Goal: Find contact information: Find contact information

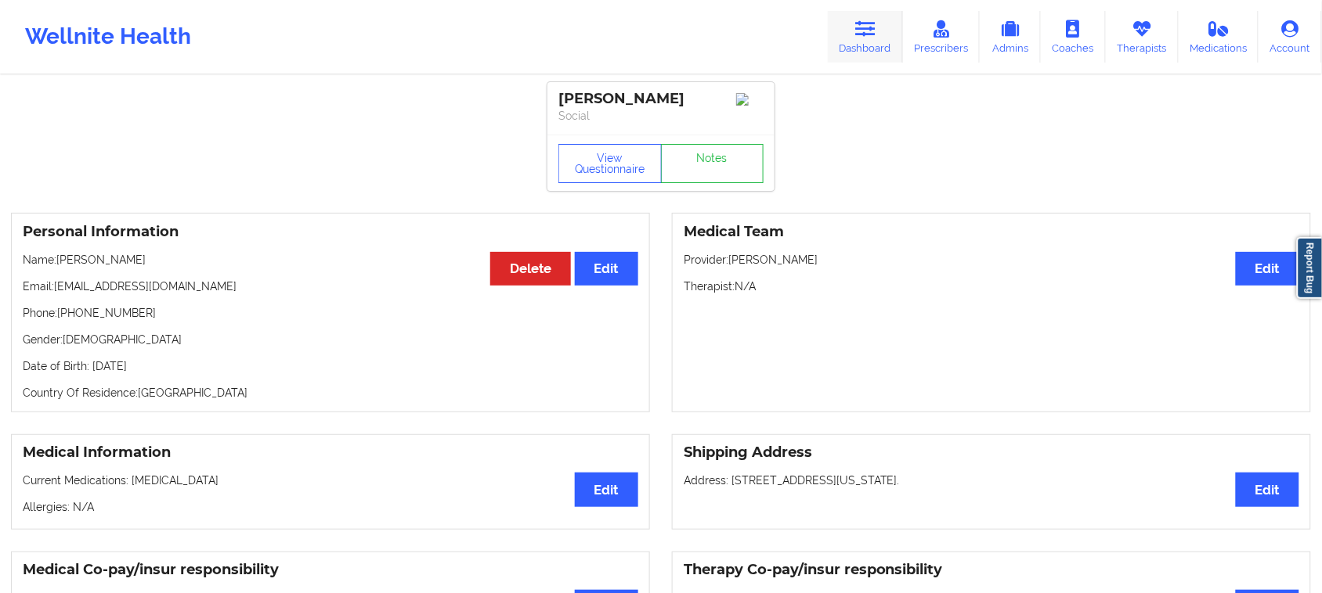
click at [871, 45] on link "Dashboard" at bounding box center [865, 37] width 75 height 52
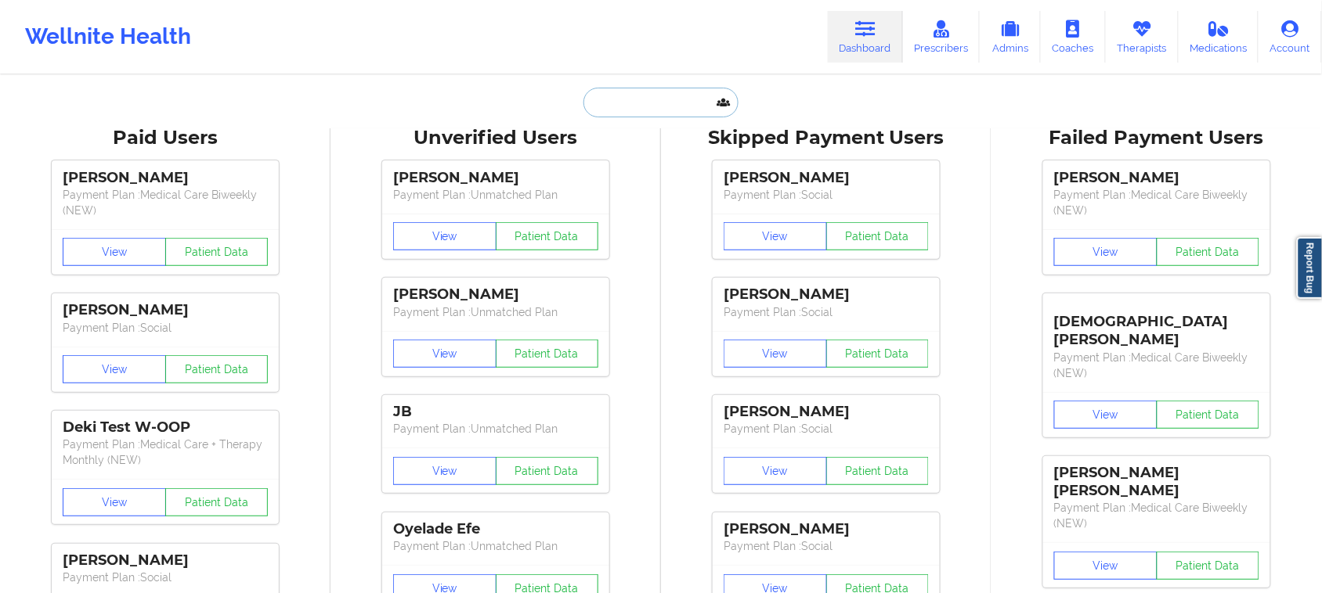
click at [674, 102] on input "text" at bounding box center [660, 103] width 155 height 30
paste input "2. [PERSON_NAME]"
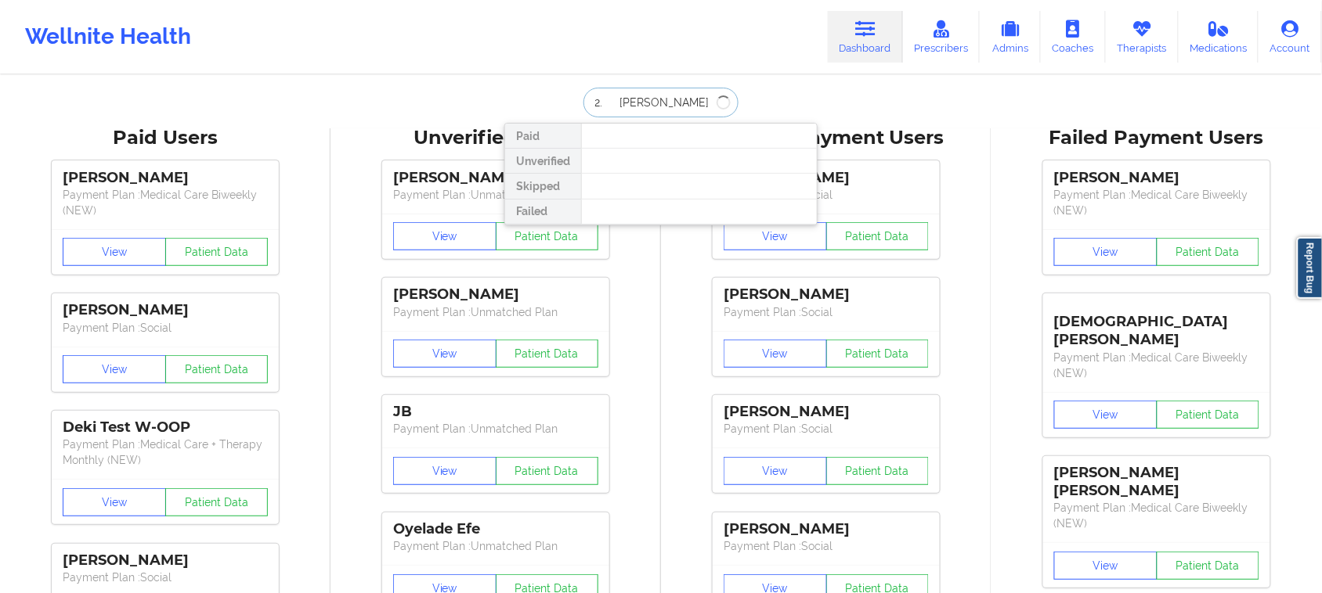
click at [611, 96] on input "2. [PERSON_NAME]" at bounding box center [660, 103] width 155 height 30
type input "[PERSON_NAME]"
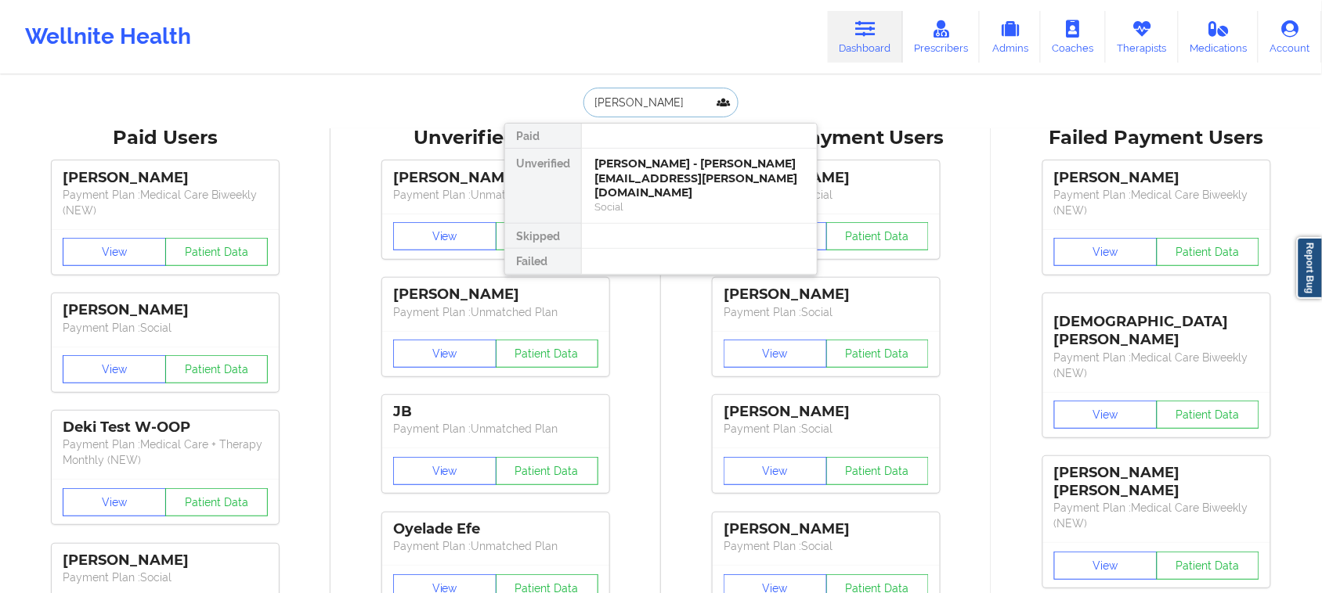
click at [629, 99] on input "[PERSON_NAME]" at bounding box center [660, 103] width 155 height 30
click at [664, 200] on div "Social" at bounding box center [699, 206] width 210 height 13
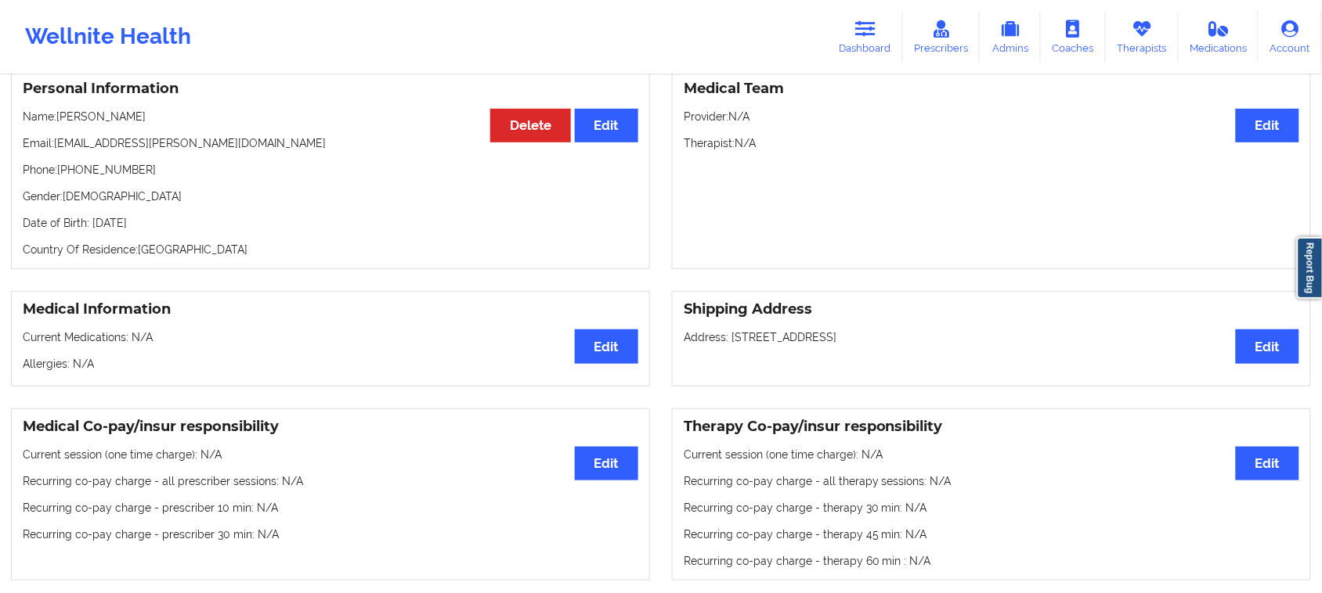
scroll to position [98, 0]
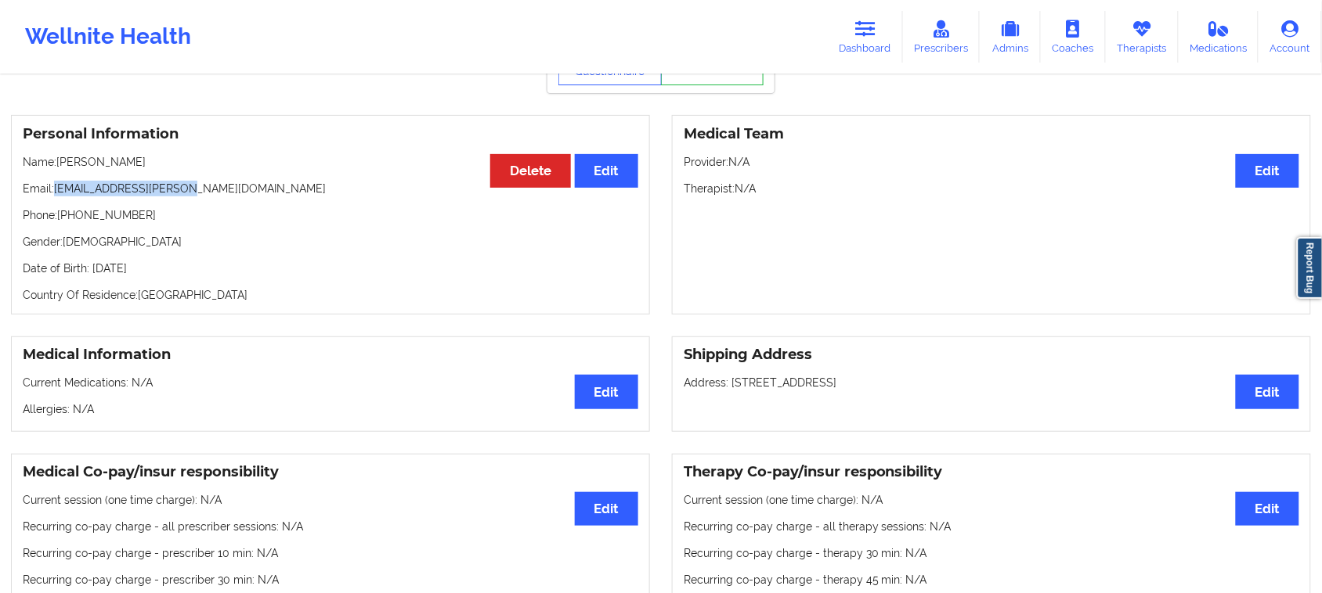
drag, startPoint x: 189, startPoint y: 193, endPoint x: 57, endPoint y: 194, distance: 131.5
click at [57, 194] on p "Email: [EMAIL_ADDRESS][PERSON_NAME][DOMAIN_NAME]" at bounding box center [330, 189] width 615 height 16
copy p "[EMAIL_ADDRESS][PERSON_NAME][DOMAIN_NAME]"
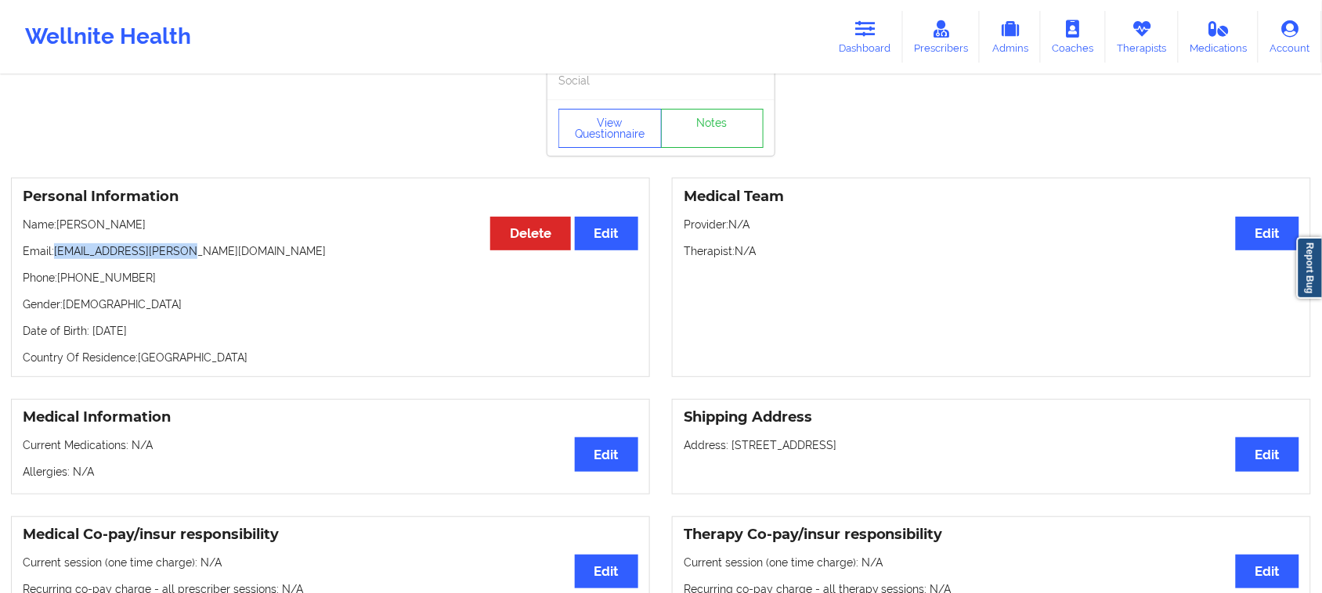
scroll to position [0, 0]
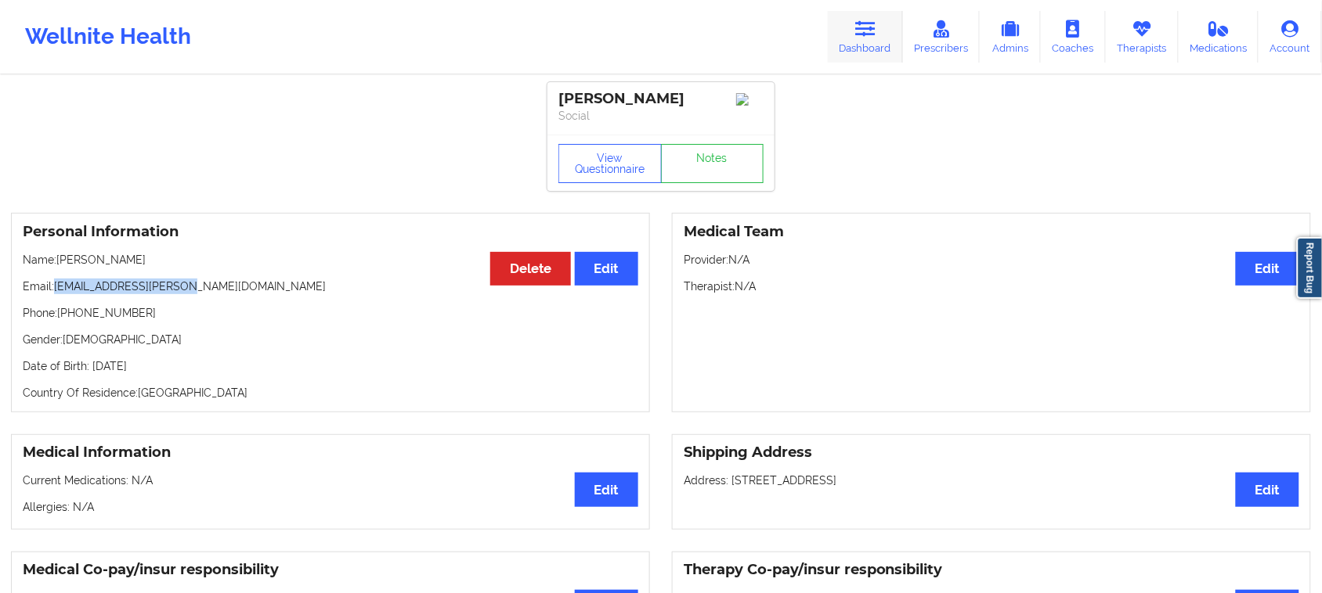
click at [875, 36] on icon at bounding box center [865, 28] width 20 height 17
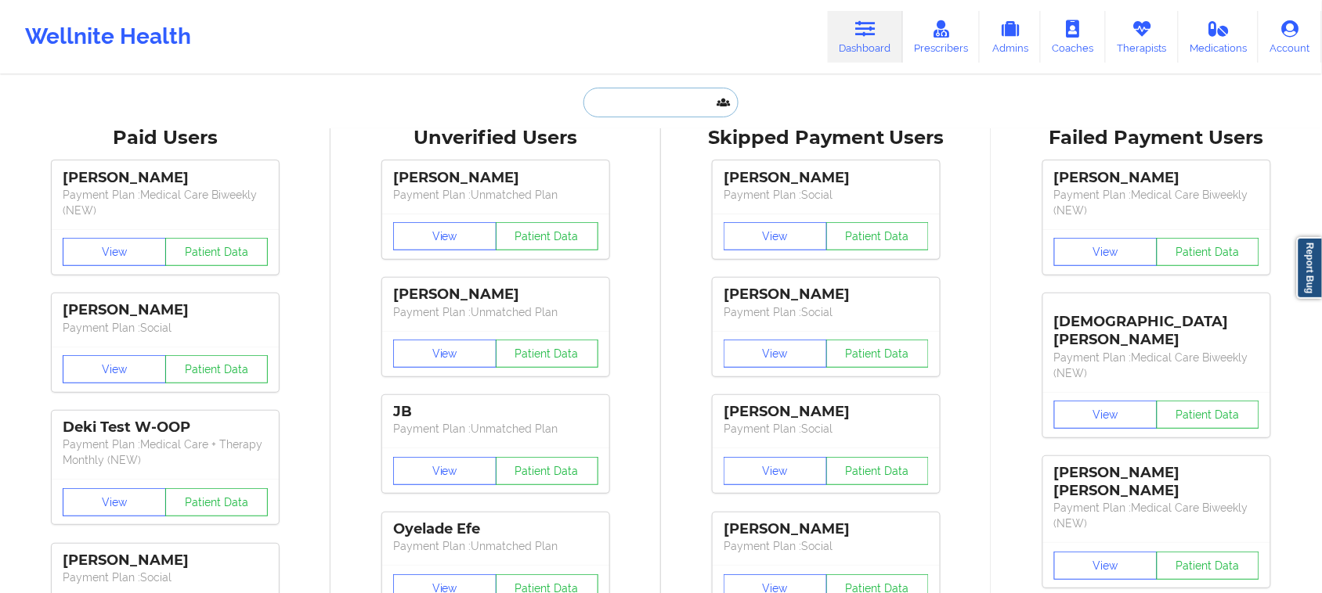
click at [626, 106] on input "text" at bounding box center [660, 103] width 155 height 30
paste input "[EMAIL_ADDRESS][DOMAIN_NAME]"
type input "[EMAIL_ADDRESS][DOMAIN_NAME]"
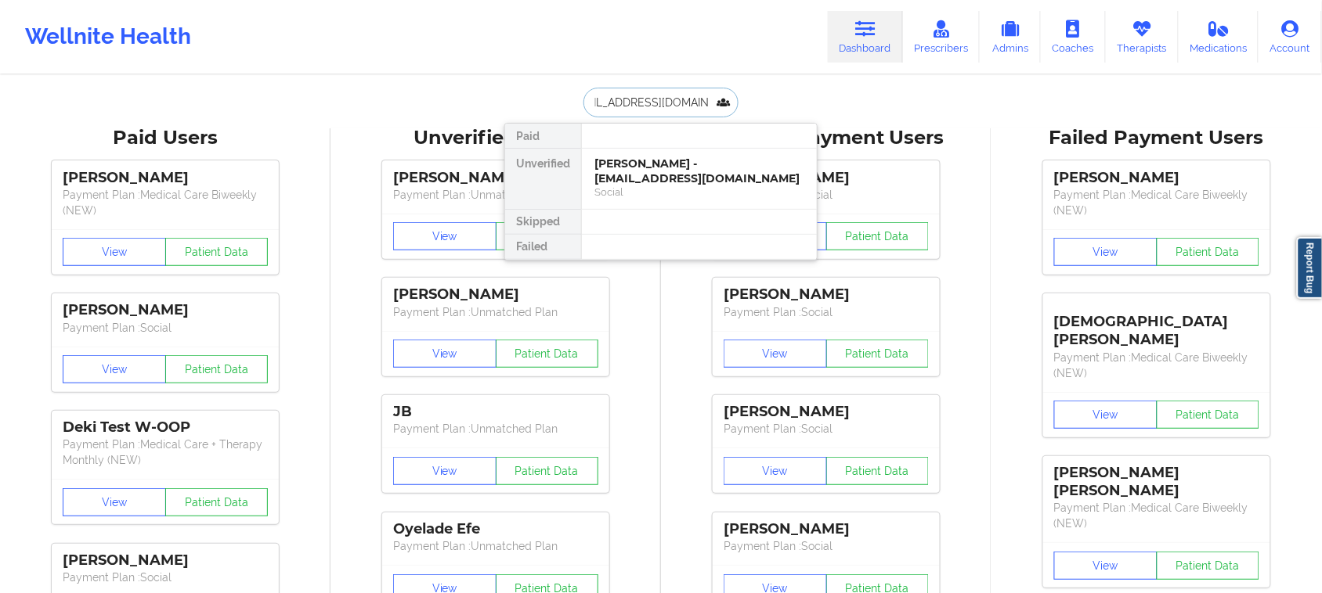
click at [676, 189] on div "Social" at bounding box center [699, 192] width 210 height 13
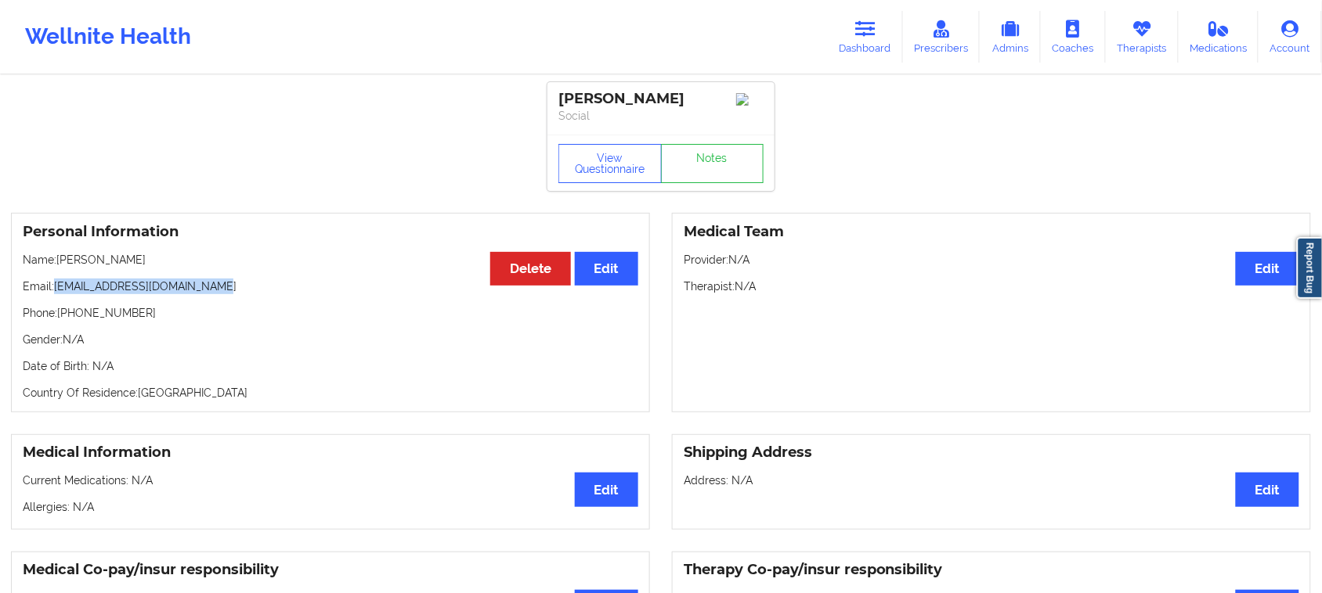
drag, startPoint x: 227, startPoint y: 308, endPoint x: 56, endPoint y: 306, distance: 170.7
click at [56, 294] on p "Email: [EMAIL_ADDRESS][DOMAIN_NAME]" at bounding box center [330, 287] width 615 height 16
copy p "[EMAIL_ADDRESS][DOMAIN_NAME]"
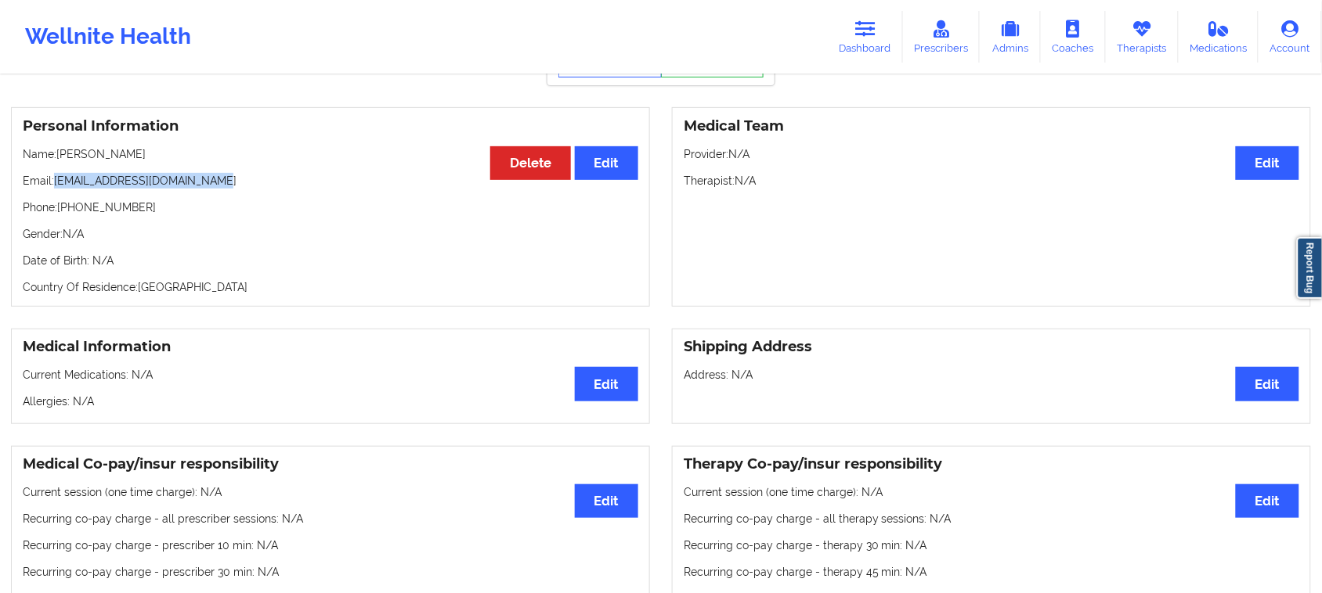
scroll to position [98, 0]
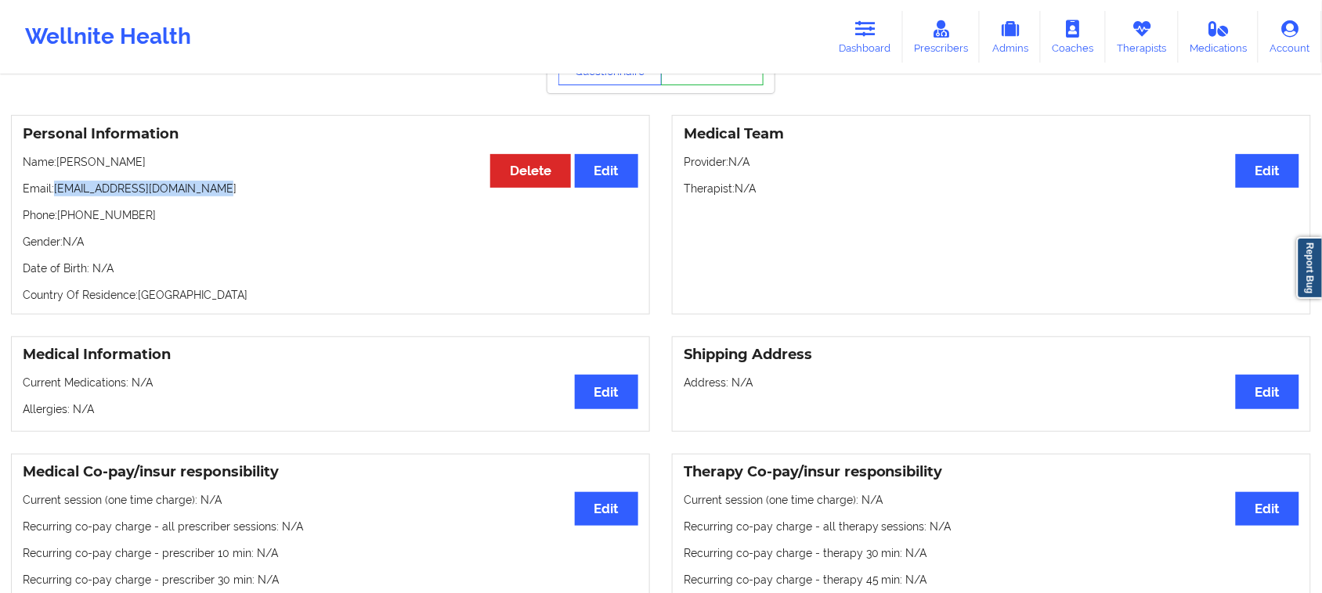
drag, startPoint x: 185, startPoint y: 180, endPoint x: 60, endPoint y: 171, distance: 124.8
click at [60, 171] on div "Personal Information Edit Delete Name: [PERSON_NAME] Email: [EMAIL_ADDRESS][DOM…" at bounding box center [330, 215] width 639 height 200
copy p "[PERSON_NAME]"
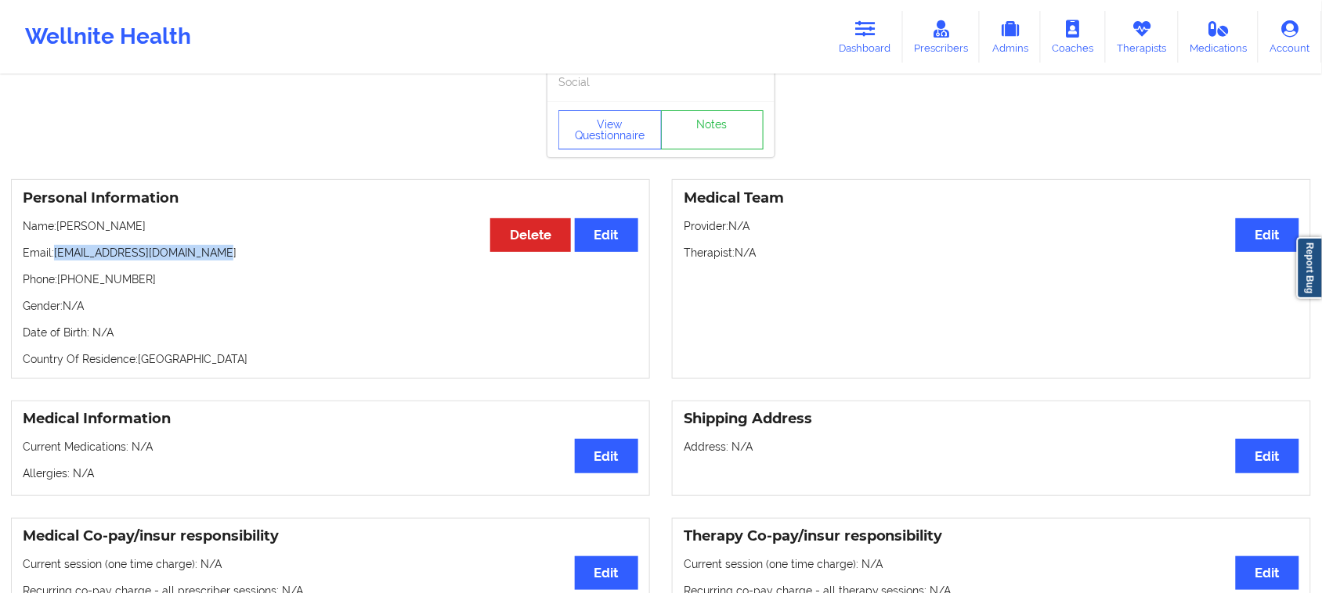
scroll to position [0, 0]
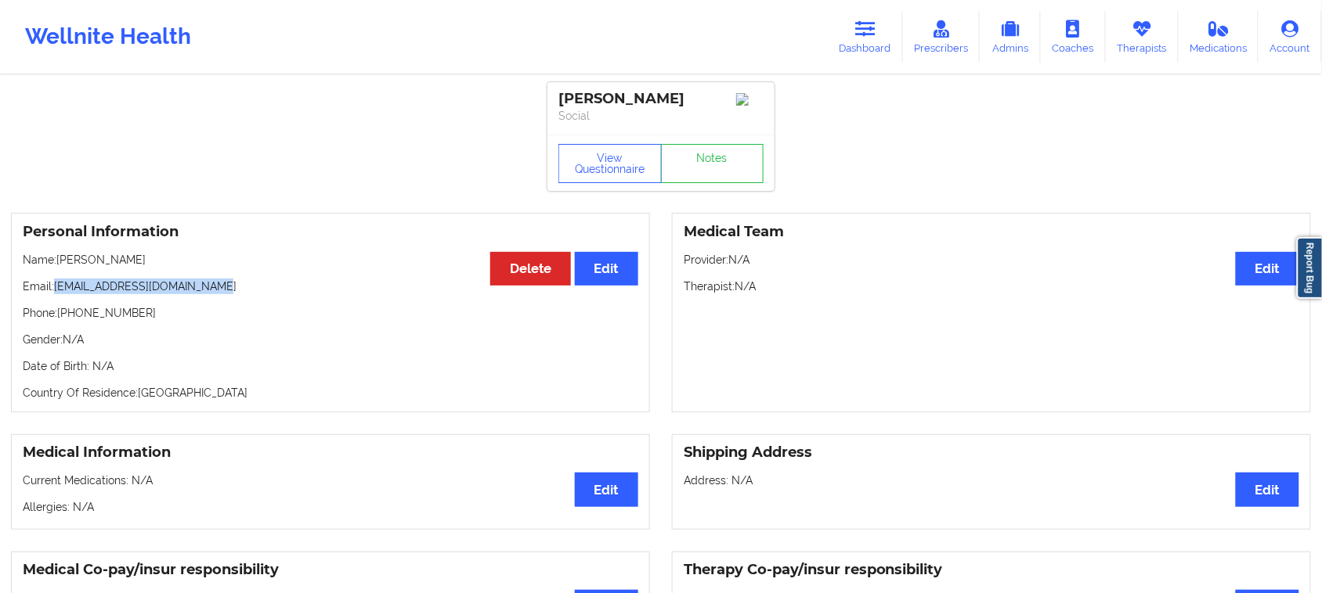
copy p "[PERSON_NAME]"
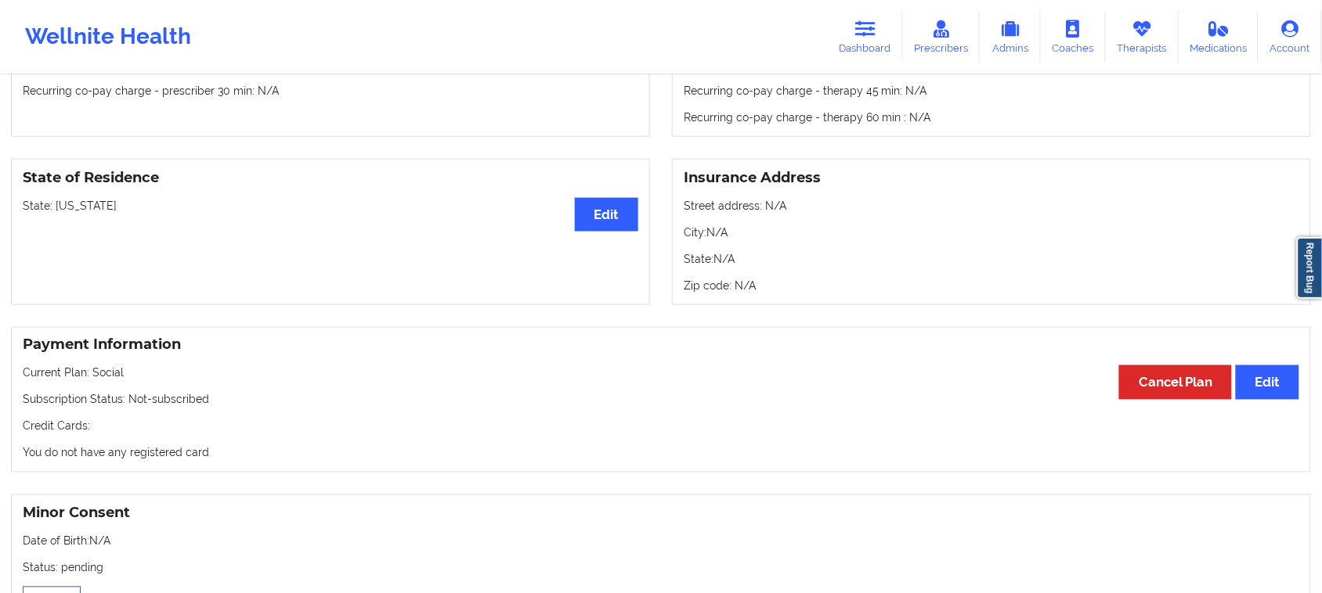
scroll to position [196, 0]
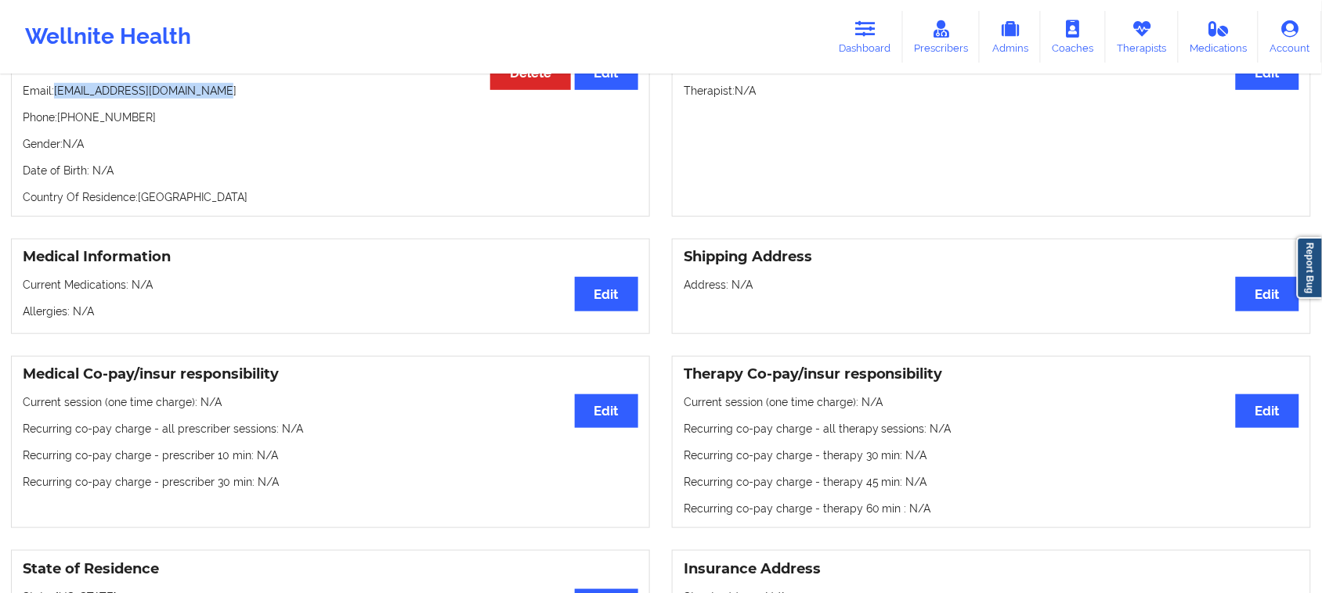
drag, startPoint x: 225, startPoint y: 110, endPoint x: 57, endPoint y: 112, distance: 167.6
click at [57, 99] on p "Email: [EMAIL_ADDRESS][DOMAIN_NAME]" at bounding box center [330, 91] width 615 height 16
copy p "[EMAIL_ADDRESS][DOMAIN_NAME]"
